Goal: Register for event/course

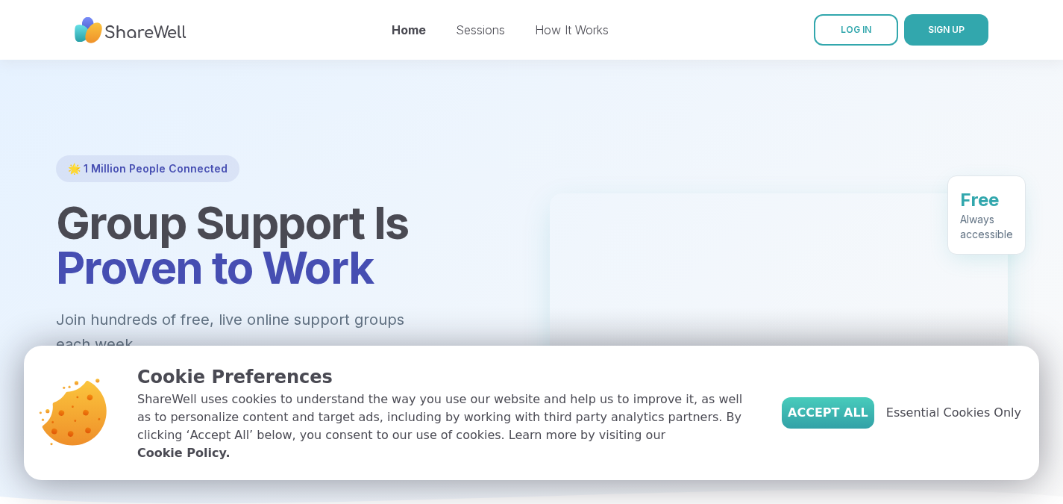
click at [842, 422] on span "Accept All" at bounding box center [828, 413] width 81 height 18
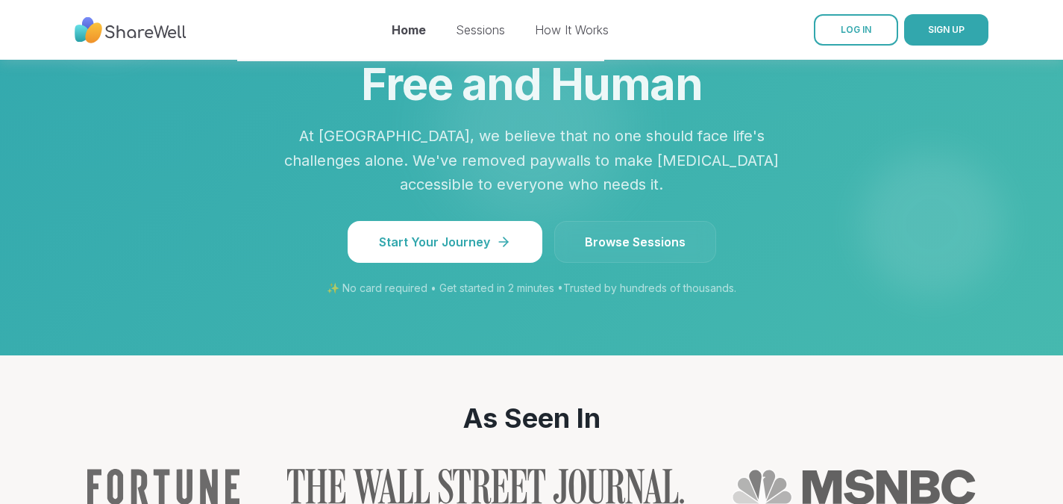
scroll to position [1189, 0]
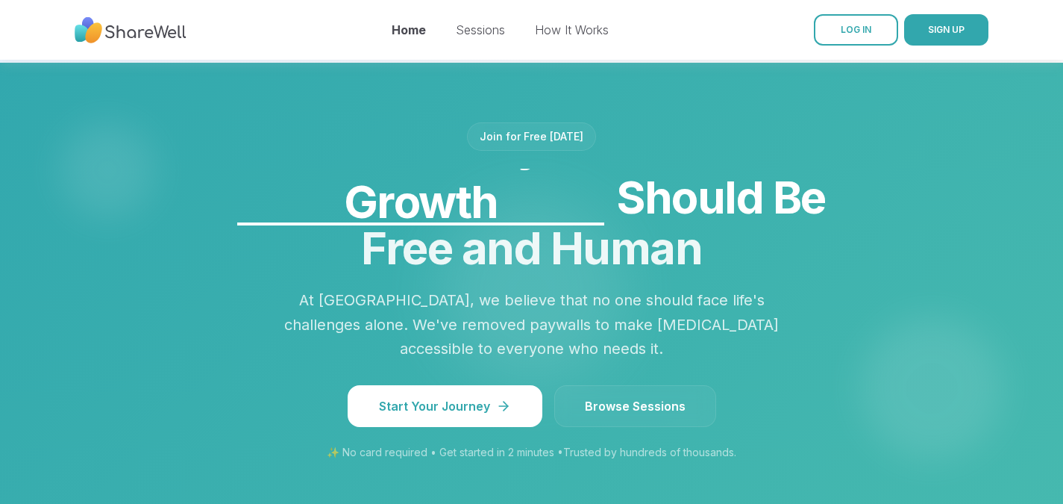
click at [603, 385] on link "Browse Sessions" at bounding box center [635, 406] width 162 height 42
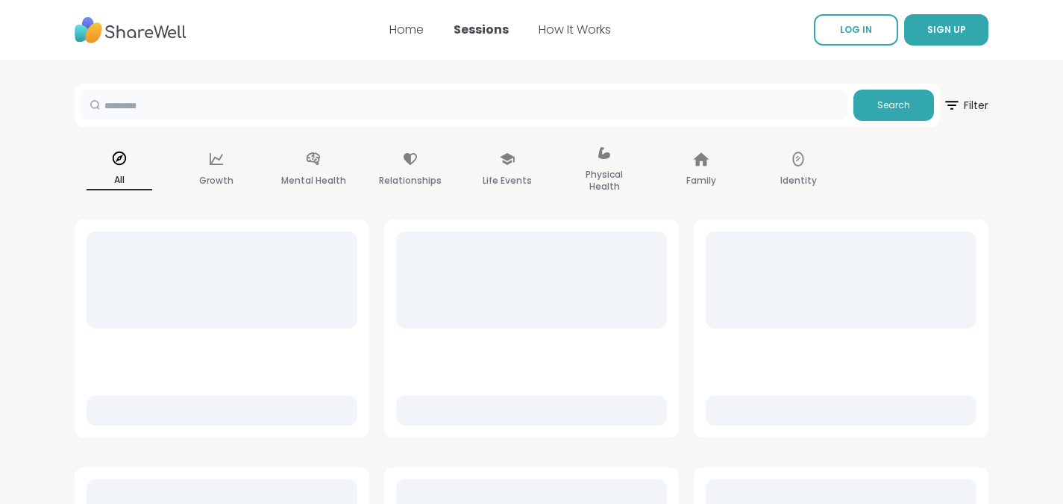
click at [361, 107] on input "text" at bounding box center [464, 105] width 767 height 30
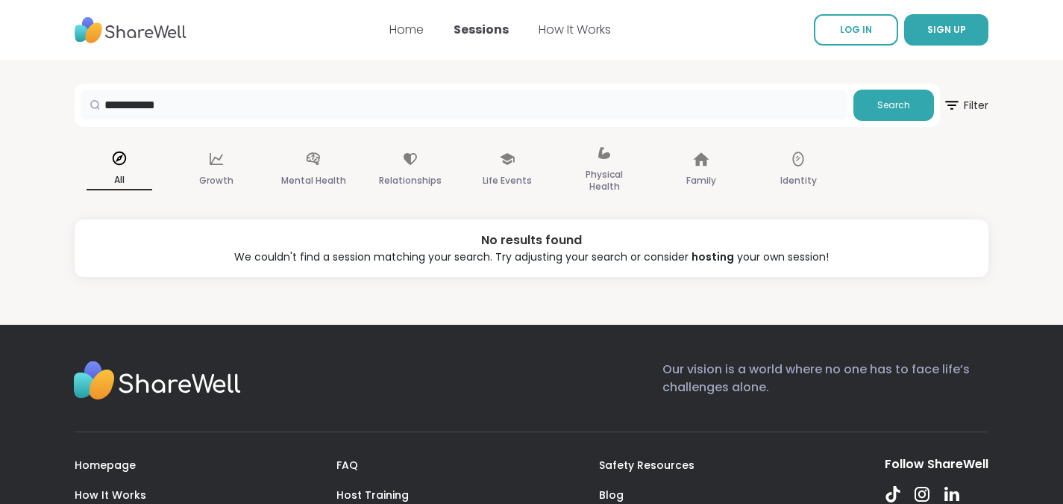
click at [178, 104] on input "**********" at bounding box center [464, 105] width 767 height 30
type input "**********"
click at [231, 180] on p "Growth" at bounding box center [216, 181] width 34 height 18
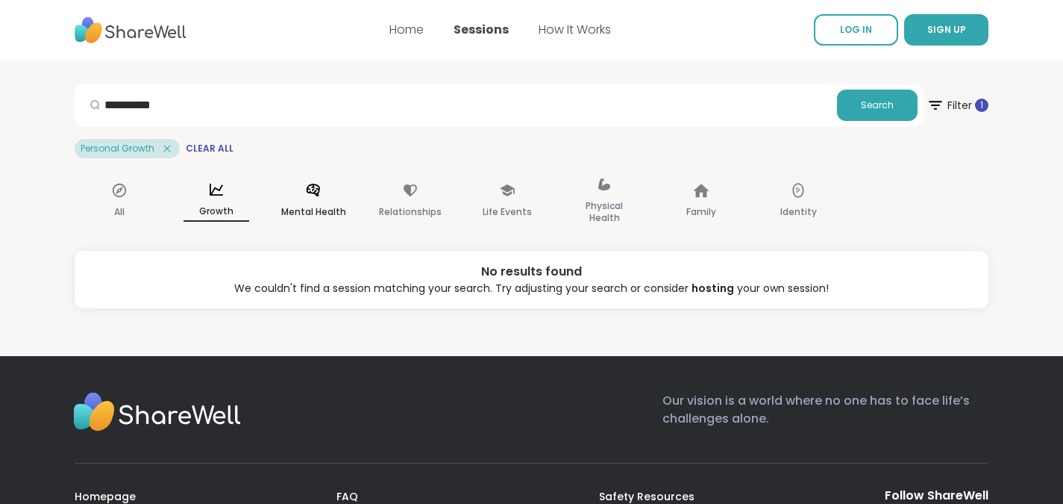
click at [305, 197] on icon at bounding box center [313, 190] width 16 height 16
click at [131, 101] on input "**********" at bounding box center [456, 105] width 751 height 30
click at [228, 219] on p "Growth" at bounding box center [216, 212] width 34 height 18
click at [212, 207] on p "Growth" at bounding box center [217, 211] width 66 height 19
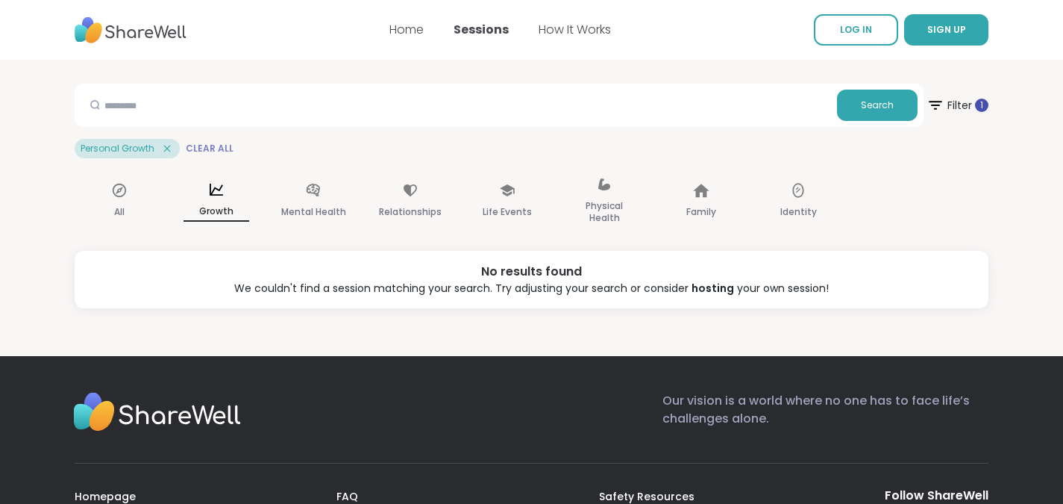
click at [201, 151] on span "Clear All" at bounding box center [210, 149] width 48 height 12
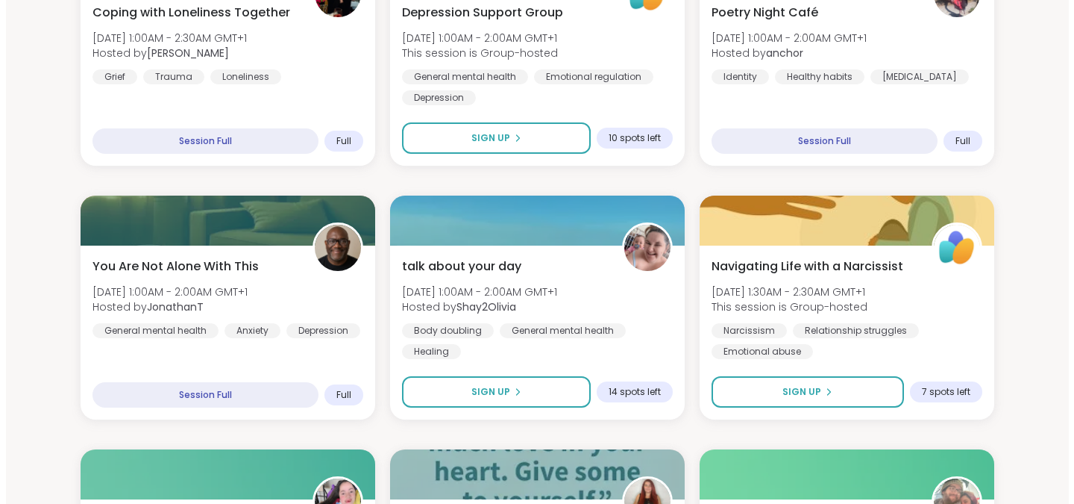
scroll to position [2562, 0]
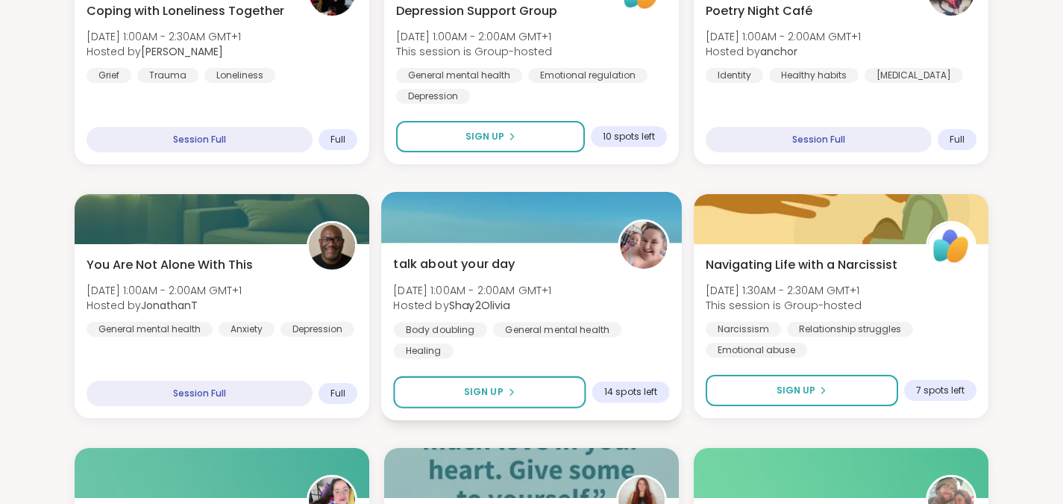
click at [449, 299] on b "Shay2Olivia" at bounding box center [479, 305] width 61 height 15
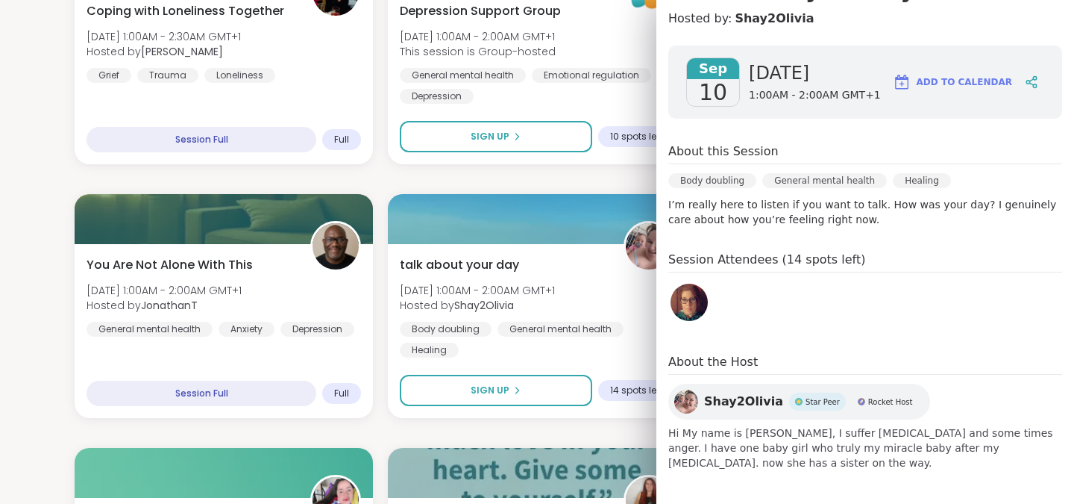
scroll to position [175, 0]
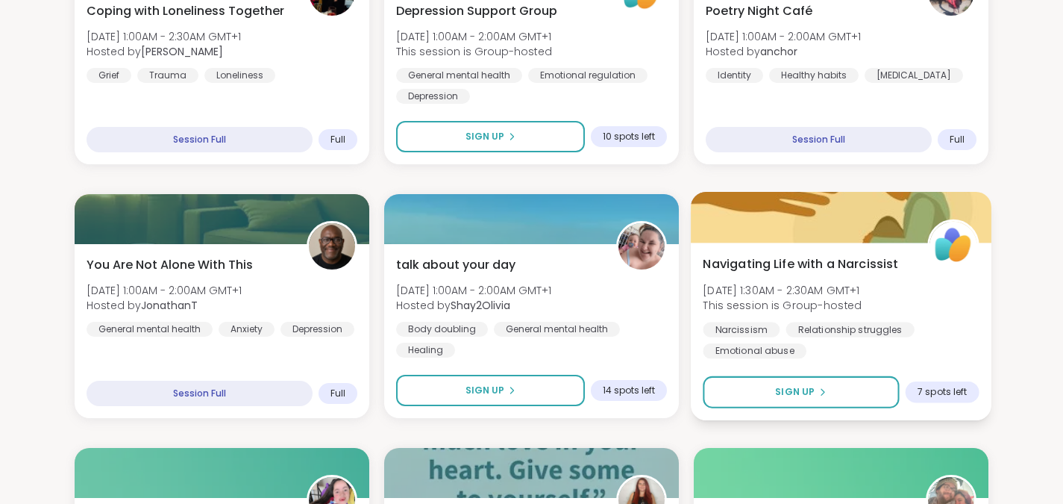
click at [813, 250] on div "Navigating Life with a Narcissist Wed, Sep 10 | 1:30AM - 2:30AM GMT+1 This sess…" at bounding box center [841, 331] width 301 height 178
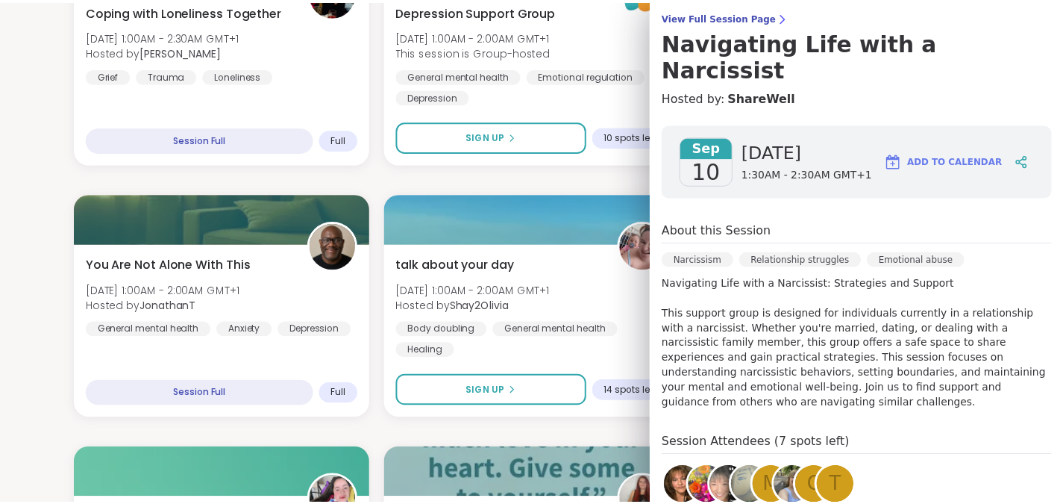
scroll to position [0, 0]
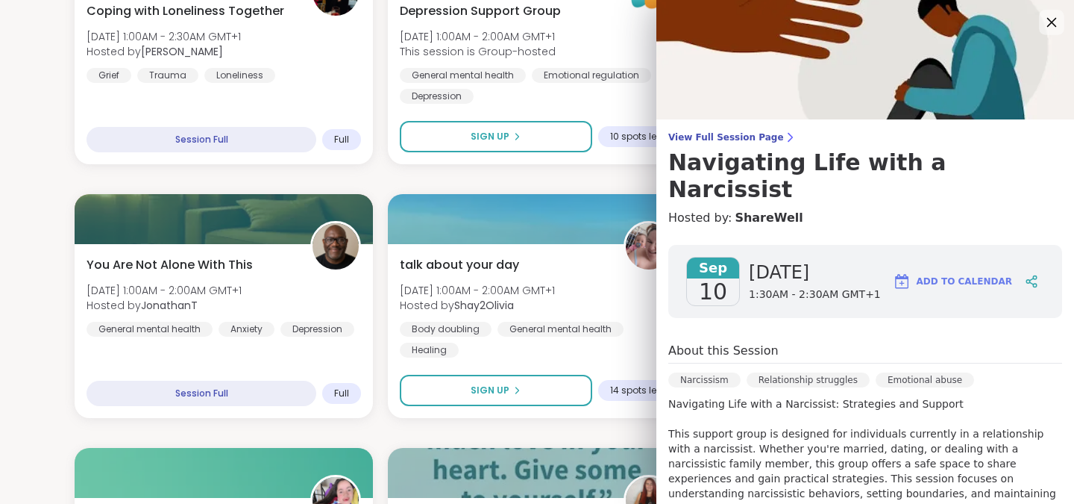
click at [1048, 22] on icon at bounding box center [1053, 23] width 10 height 10
